Goal: Information Seeking & Learning: Learn about a topic

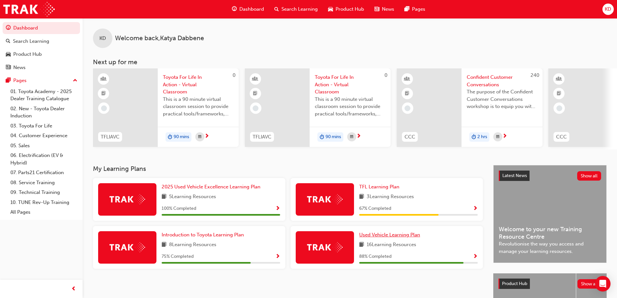
click at [371, 238] on span "Used Vehicle Learning Plan" at bounding box center [389, 235] width 61 height 6
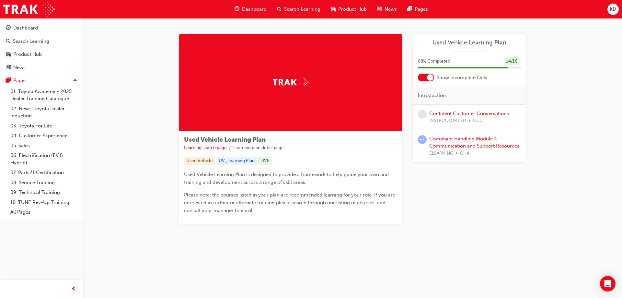
click at [463, 142] on div "Complaint Handling Module 4 - Communication and Support Resources ELEARNING CH4" at bounding box center [475, 146] width 92 height 22
click at [443, 141] on link "Complaint Handling Module 4 - Communication and Support Resources" at bounding box center [474, 142] width 90 height 13
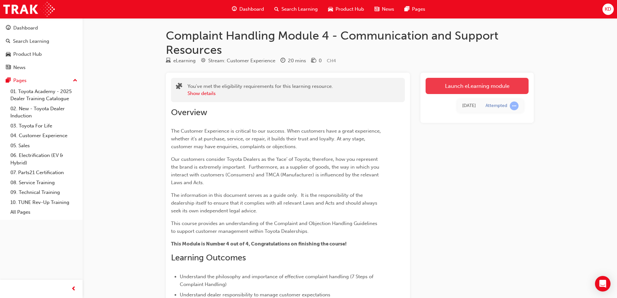
click at [444, 82] on link "Launch eLearning module" at bounding box center [477, 86] width 103 height 16
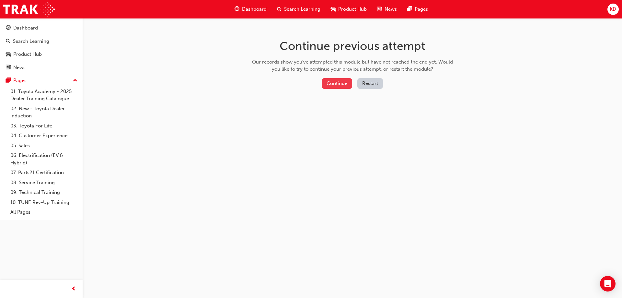
click at [338, 83] on button "Continue" at bounding box center [337, 83] width 30 height 11
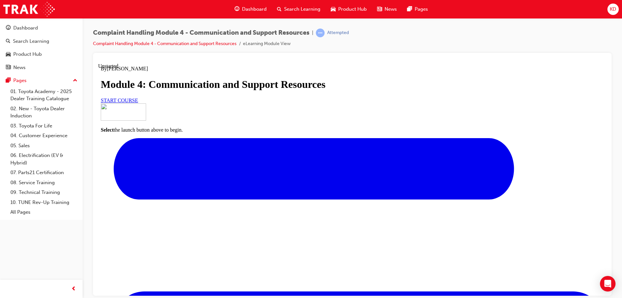
click at [138, 103] on link "START COURSE" at bounding box center [119, 100] width 37 height 6
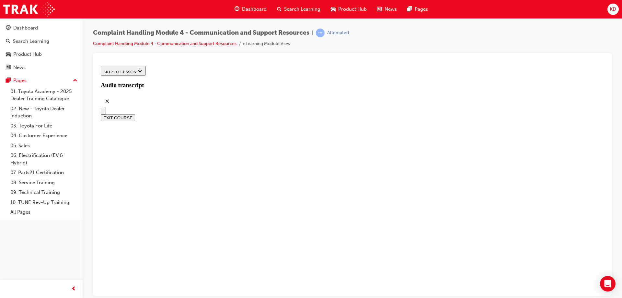
scroll to position [187, 0]
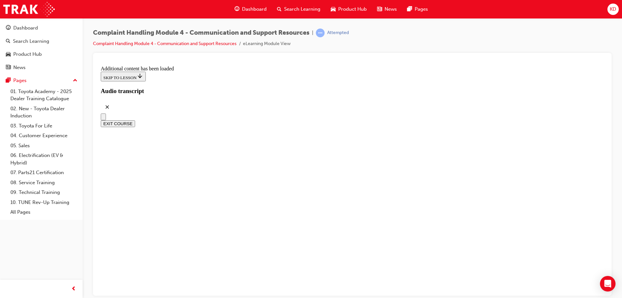
radio input "true"
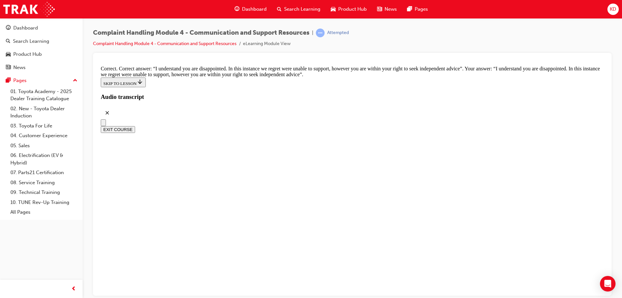
scroll to position [4246, 0]
checkbox input "true"
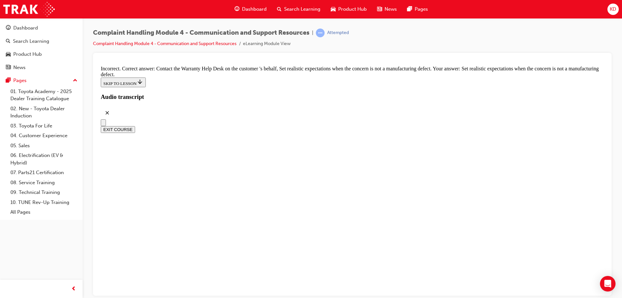
scroll to position [4311, 0]
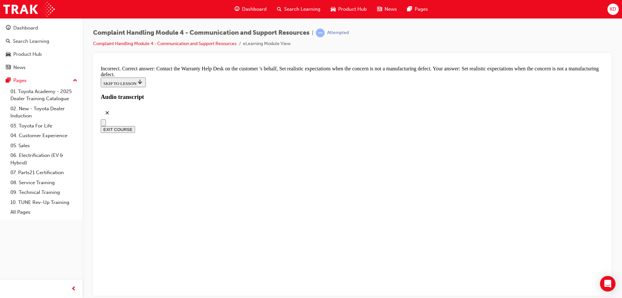
checkbox input "true"
checkbox input "false"
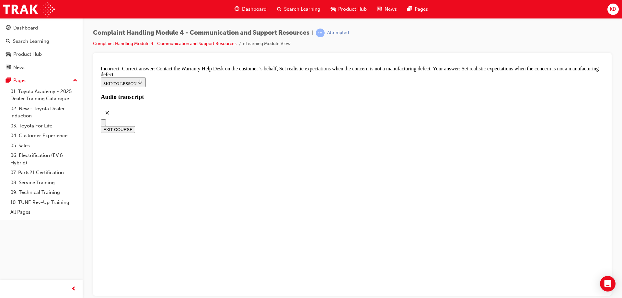
checkbox input "true"
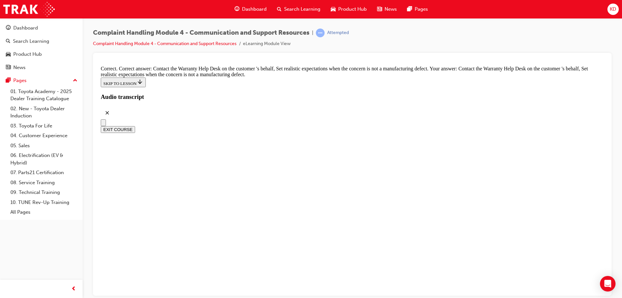
scroll to position [4507, 0]
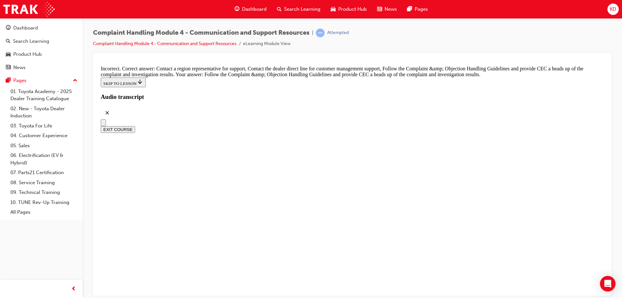
checkbox input "true"
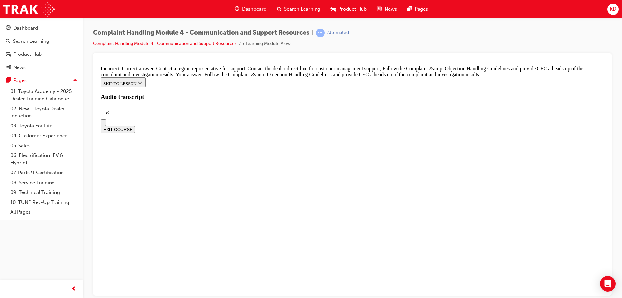
checkbox input "false"
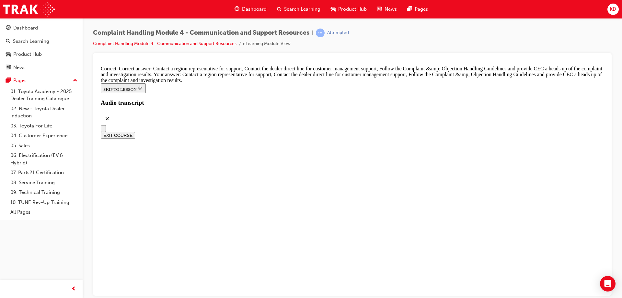
radio input "true"
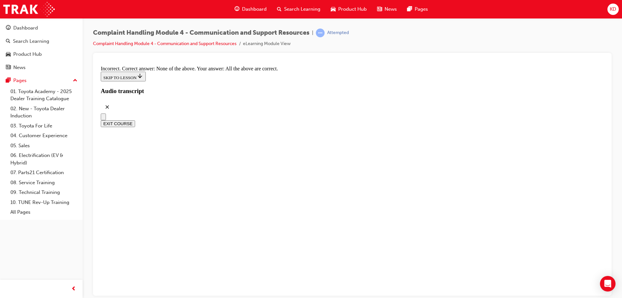
radio input "true"
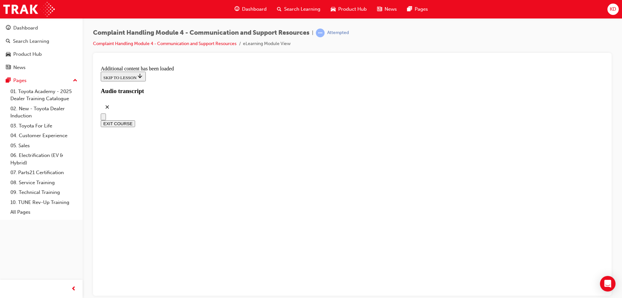
scroll to position [5594, 0]
click at [135, 120] on button "EXIT COURSE" at bounding box center [118, 123] width 34 height 7
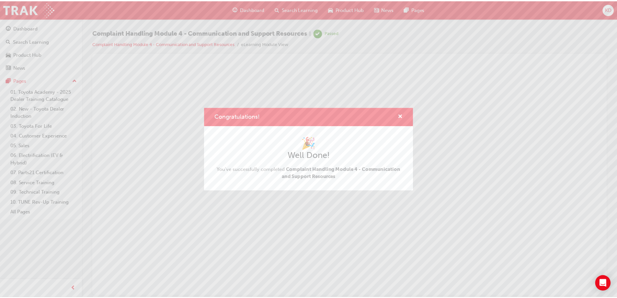
scroll to position [0, 0]
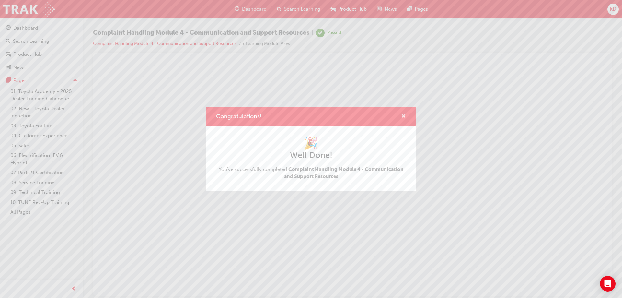
click at [404, 115] on span "cross-icon" at bounding box center [403, 117] width 5 height 6
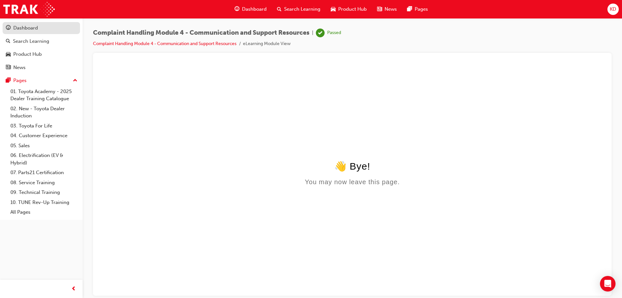
click at [38, 26] on div "Dashboard" at bounding box center [41, 28] width 71 height 8
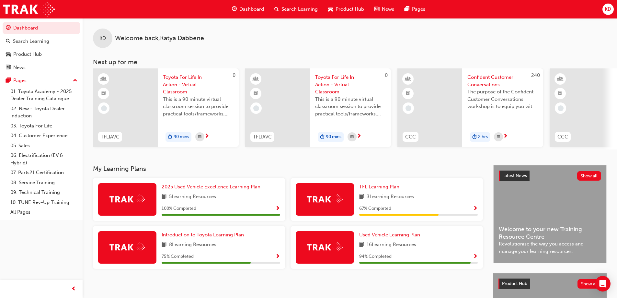
scroll to position [89, 0]
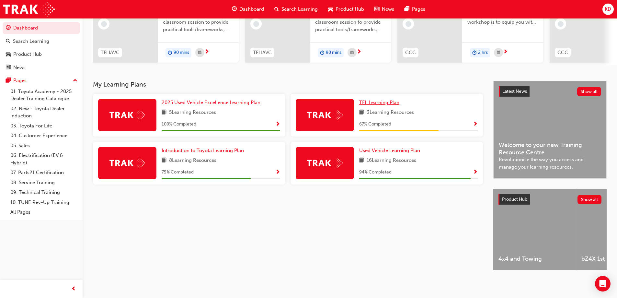
click at [386, 100] on span "TFL Learning Plan" at bounding box center [379, 103] width 40 height 6
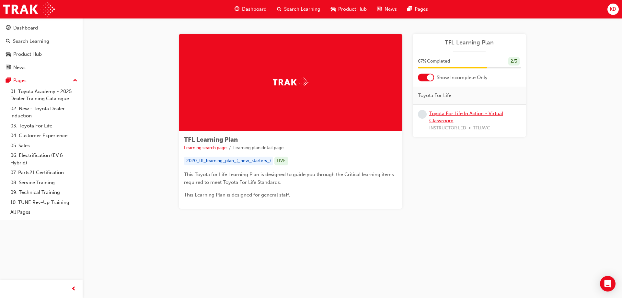
click at [443, 114] on link "Toyota For Life In Action - Virtual Classroom" at bounding box center [466, 117] width 74 height 13
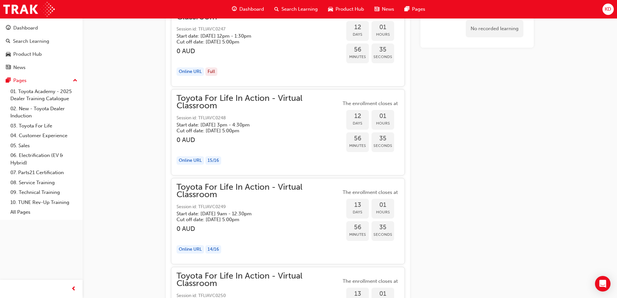
scroll to position [2247, 0]
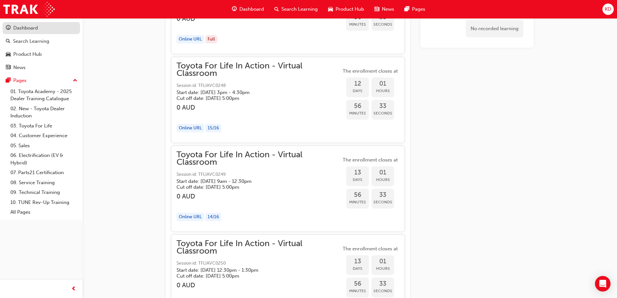
click at [23, 29] on div "Dashboard" at bounding box center [25, 27] width 25 height 7
